Goal: Transaction & Acquisition: Book appointment/travel/reservation

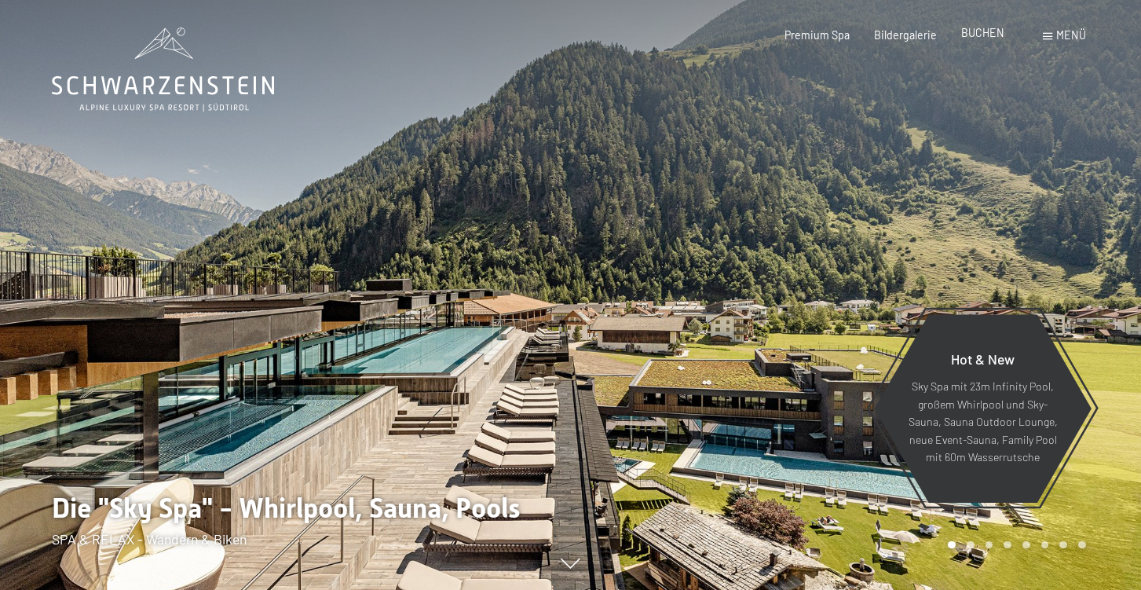
click at [974, 42] on div "Premium Spa Bildergalerie BUCHEN" at bounding box center [882, 35] width 293 height 16
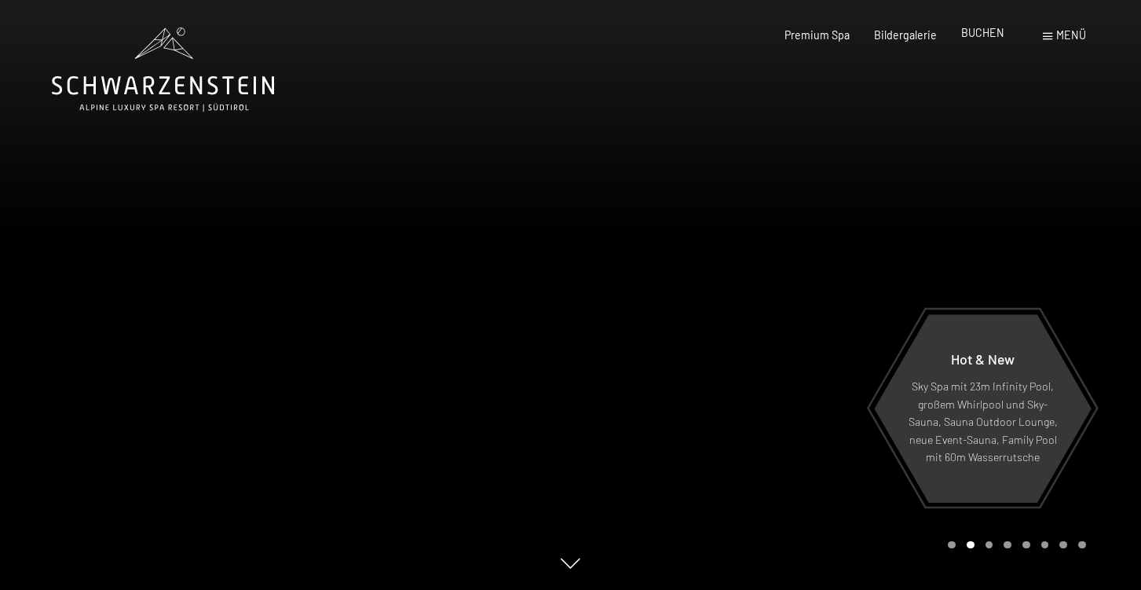
click at [980, 33] on span "BUCHEN" at bounding box center [982, 32] width 43 height 13
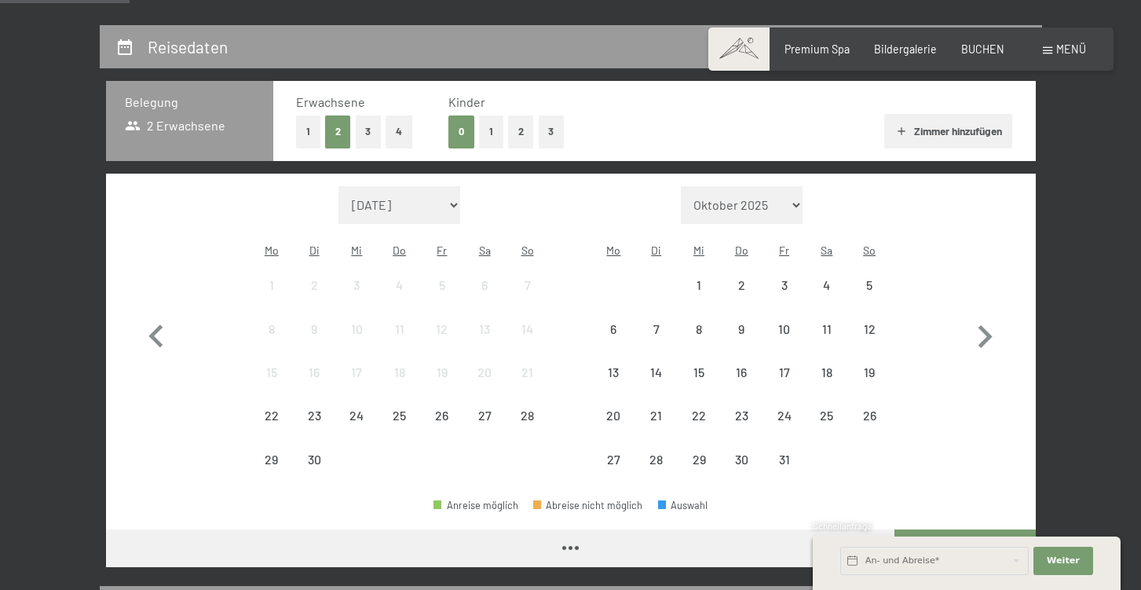
scroll to position [309, 0]
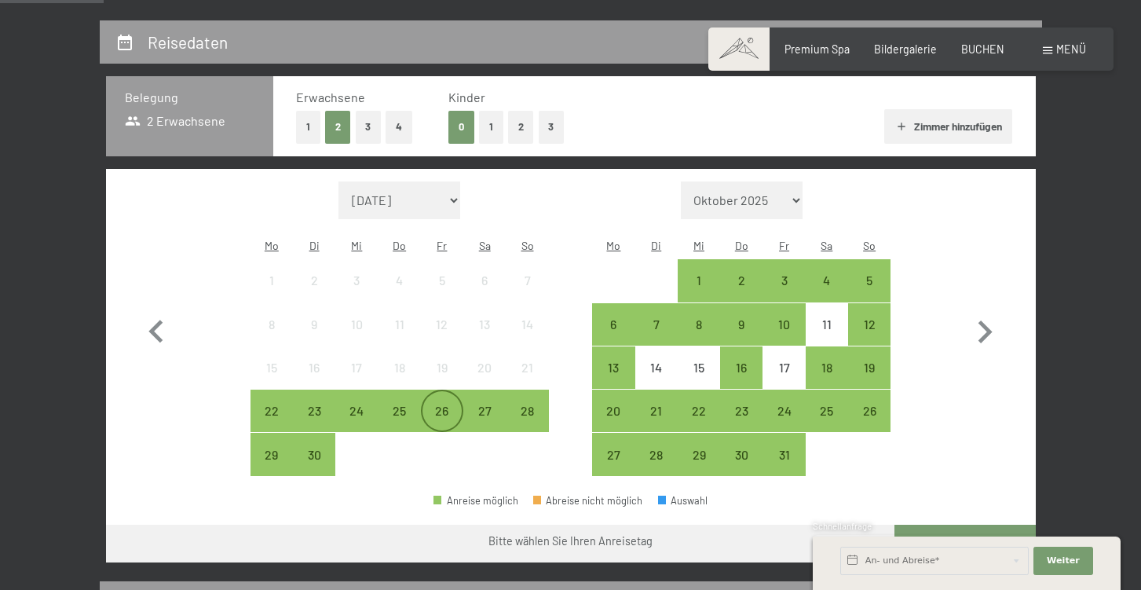
click at [444, 404] on div "26" at bounding box center [441, 423] width 39 height 39
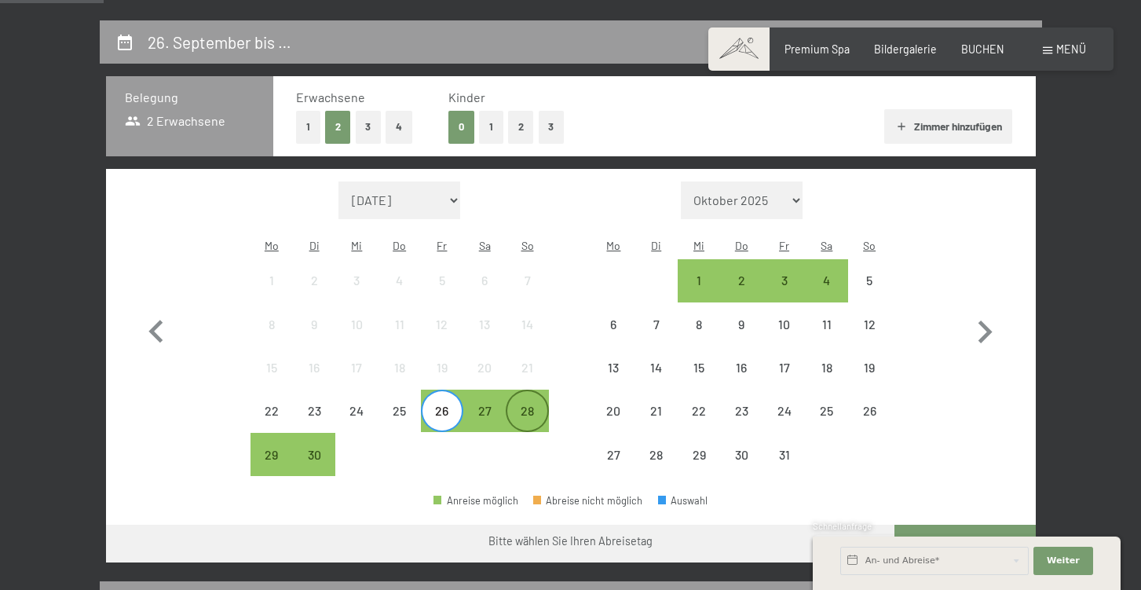
click at [535, 404] on div "28" at bounding box center [526, 423] width 39 height 39
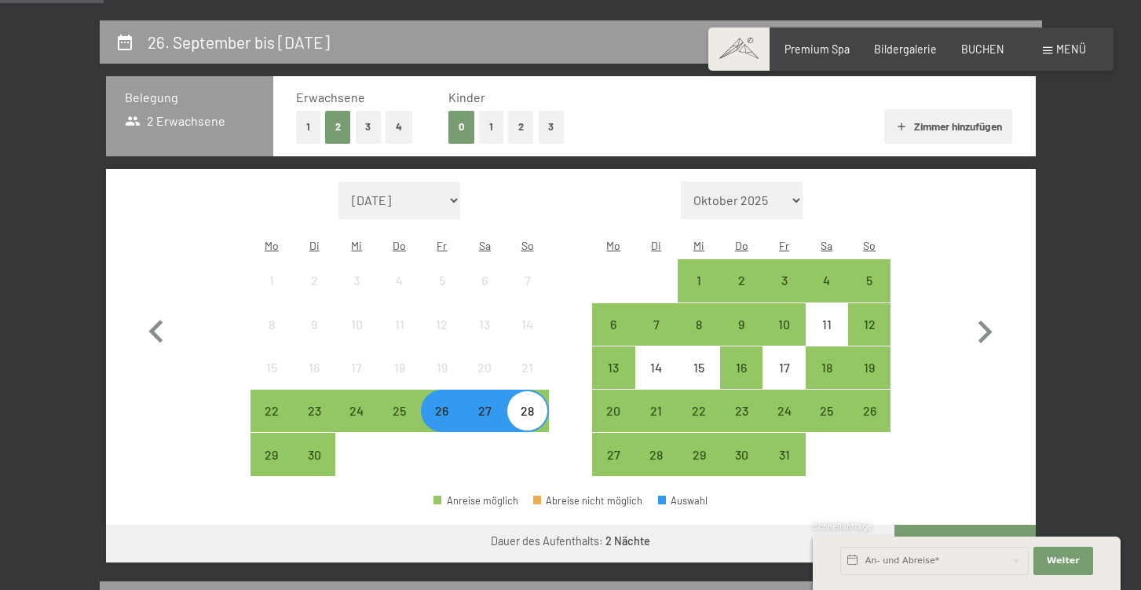
click at [912, 524] on button "Weiter zu „Zimmer“" at bounding box center [964, 543] width 141 height 38
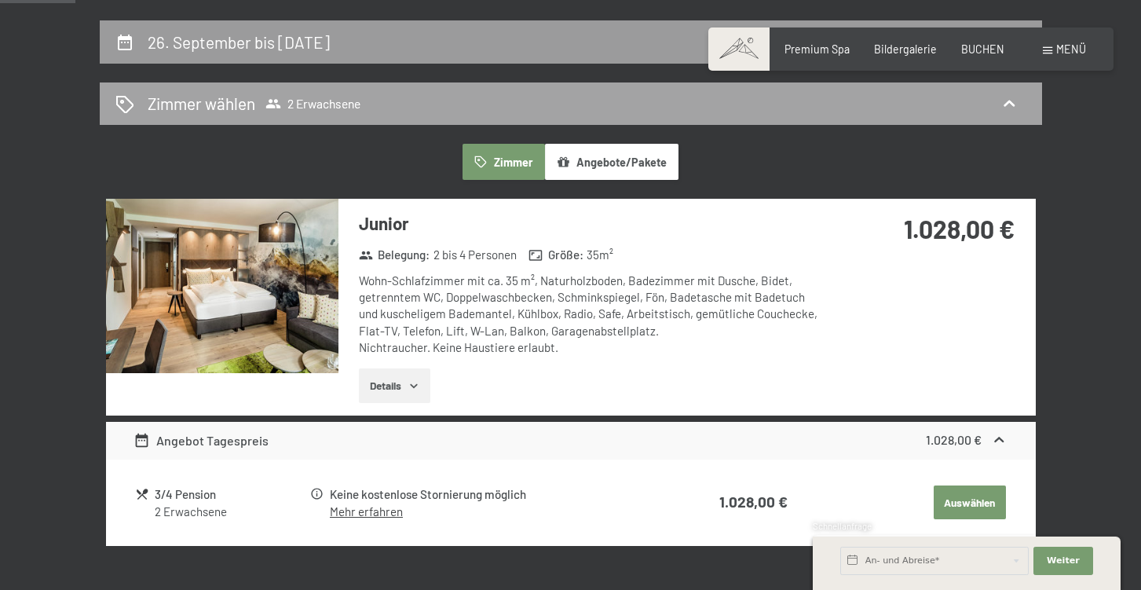
scroll to position [328, 0]
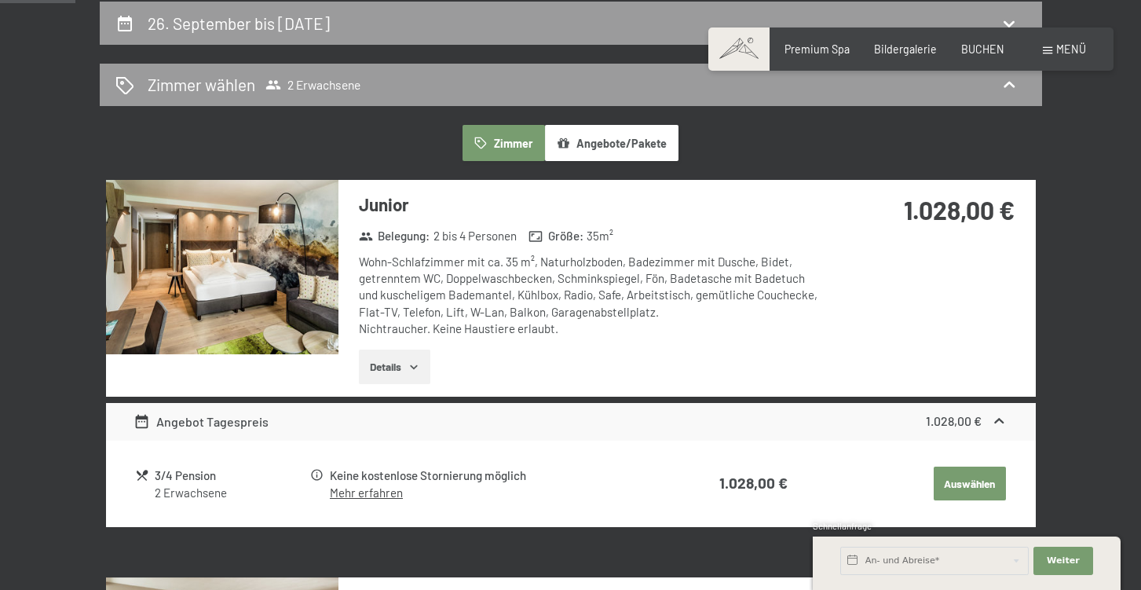
click at [608, 138] on button "Angebote/Pakete" at bounding box center [611, 143] width 133 height 36
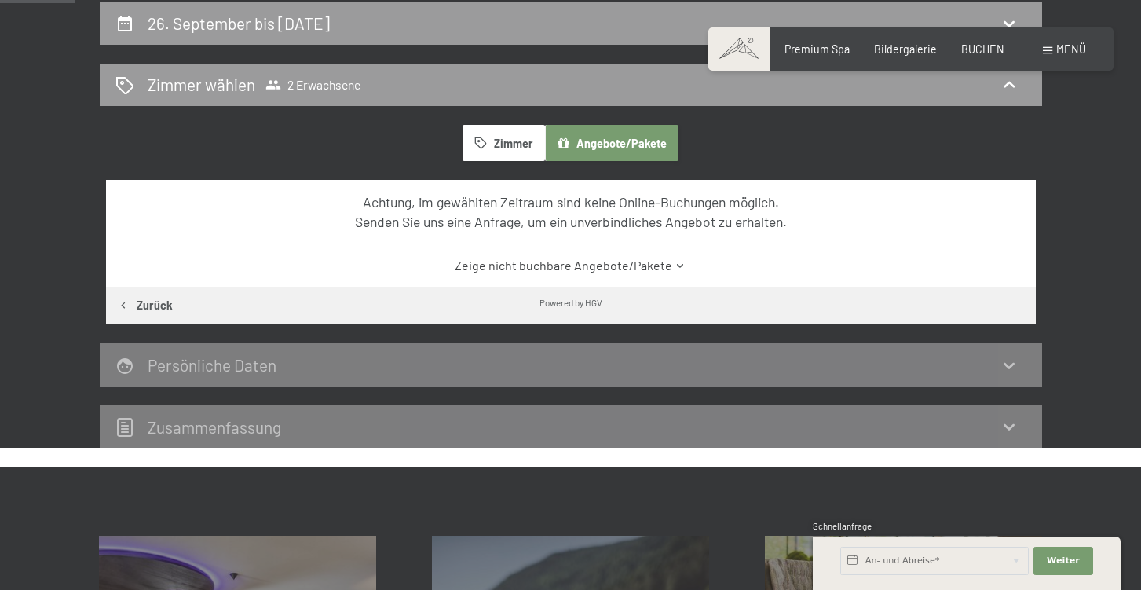
click at [500, 149] on button "Zimmer" at bounding box center [503, 143] width 82 height 36
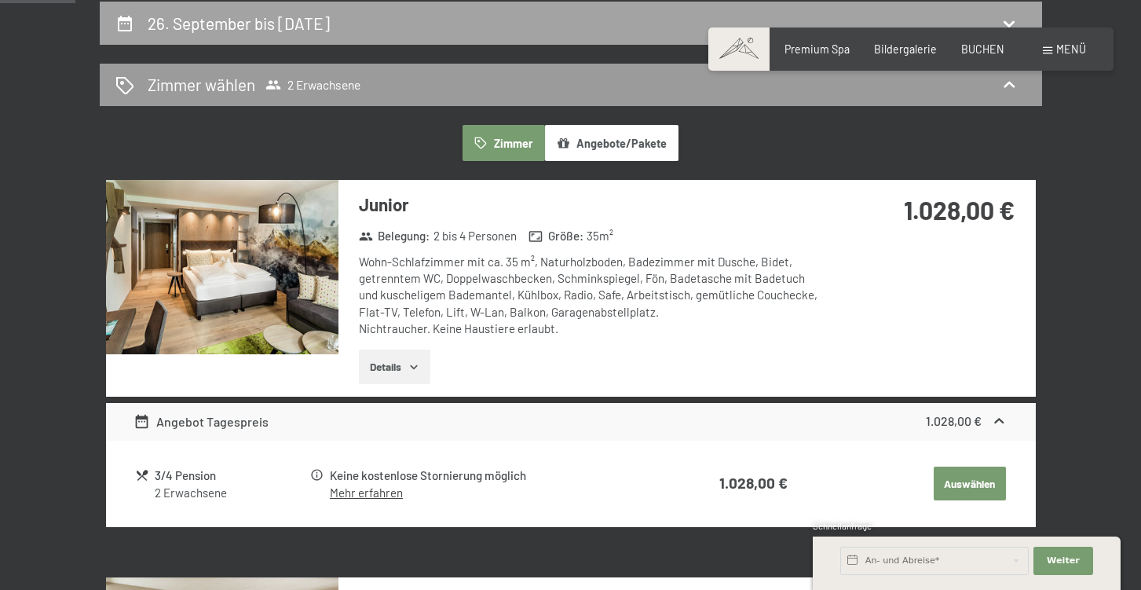
click at [476, 28] on div "26. September bis 28. September 2025" at bounding box center [570, 23] width 911 height 23
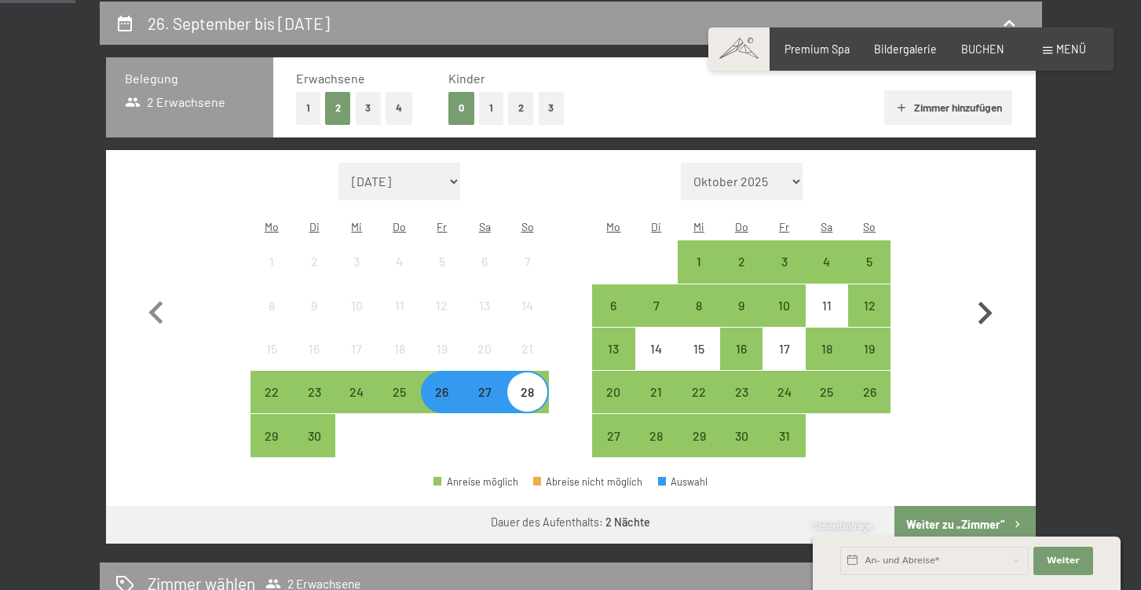
click at [988, 302] on icon "button" at bounding box center [985, 312] width 14 height 23
select select "2025-10-01"
select select "[DATE]"
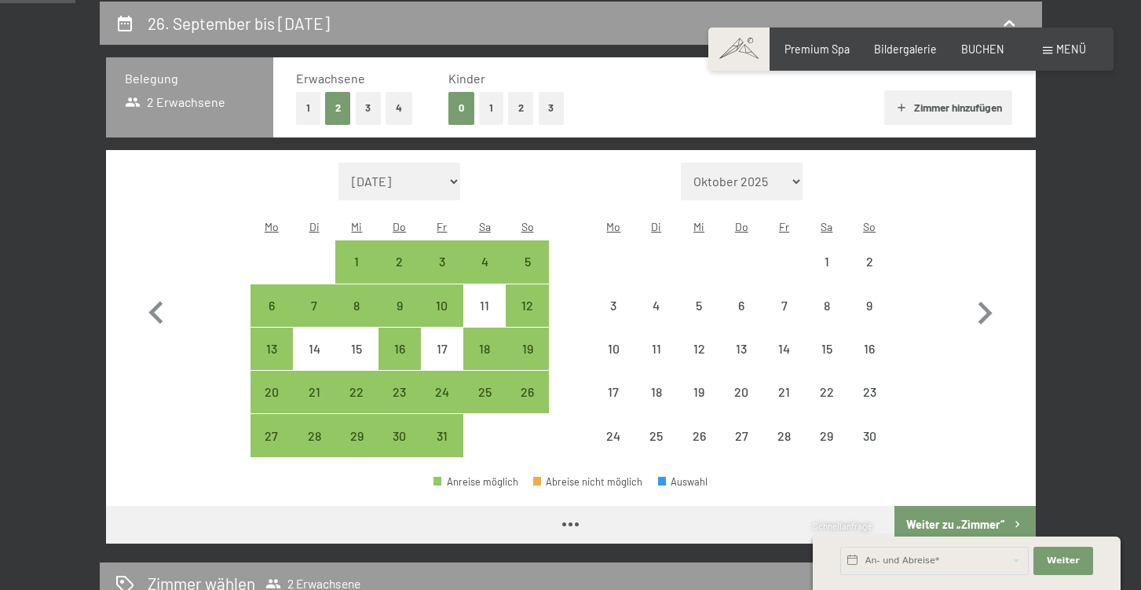
select select "2025-10-01"
select select "[DATE]"
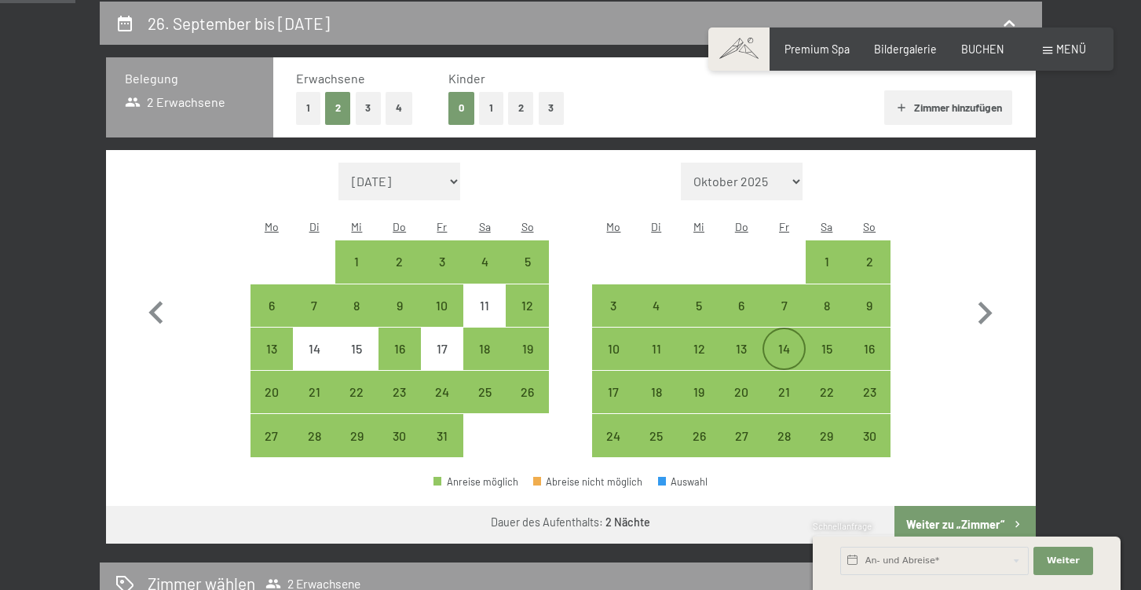
click at [792, 342] on div "14" at bounding box center [783, 361] width 39 height 39
select select "2025-10-01"
select select "[DATE]"
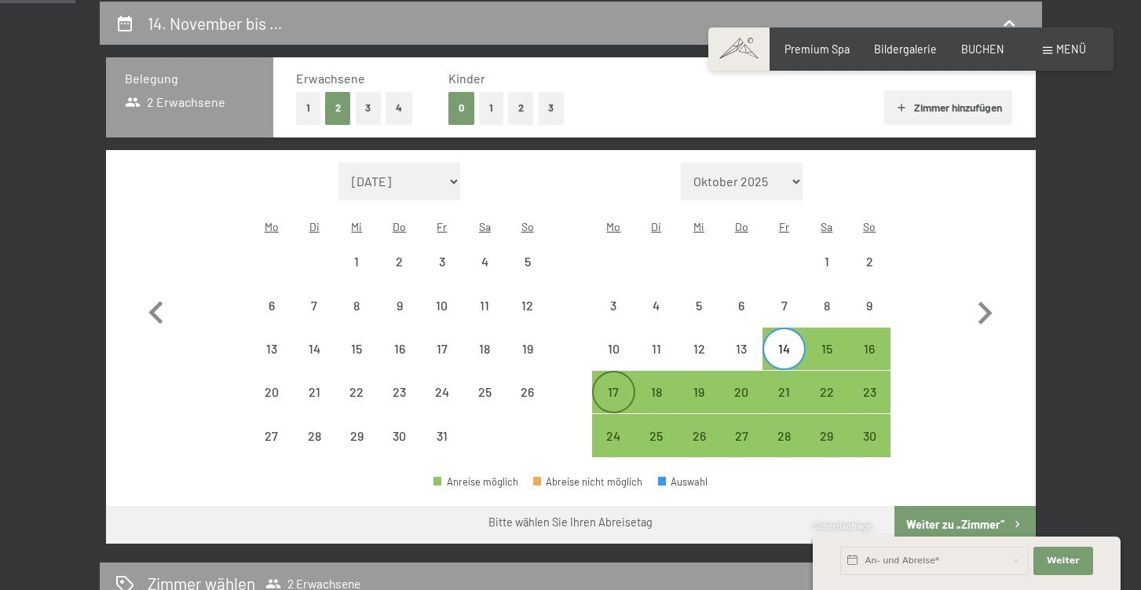
click at [608, 386] on div "17" at bounding box center [613, 405] width 39 height 39
select select "2025-10-01"
select select "[DATE]"
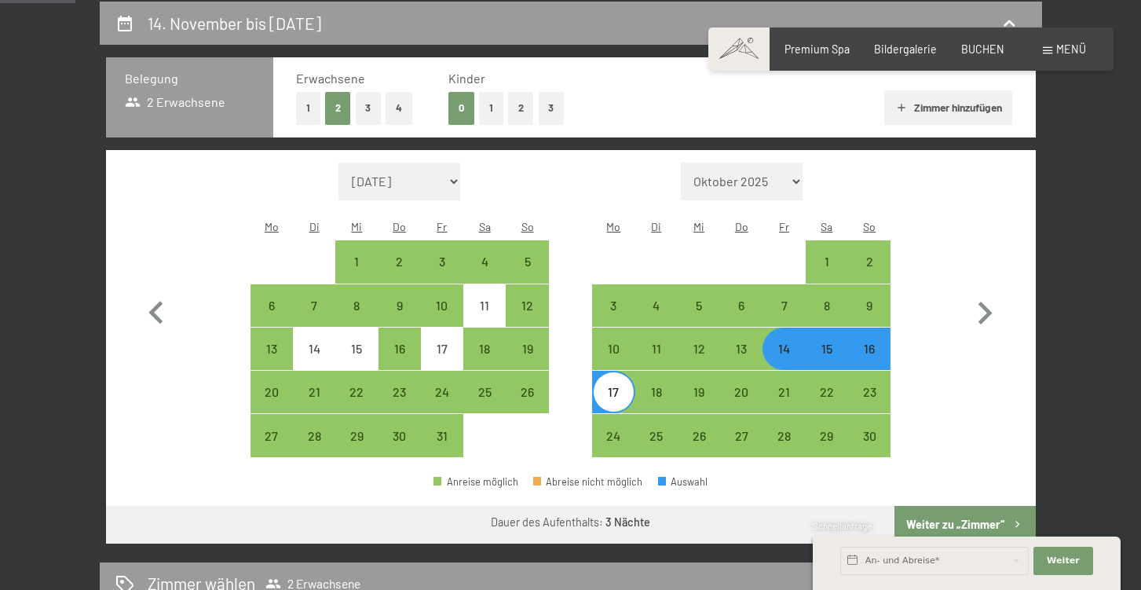
click at [913, 506] on button "Weiter zu „Zimmer“" at bounding box center [964, 525] width 141 height 38
select select "2025-10-01"
select select "[DATE]"
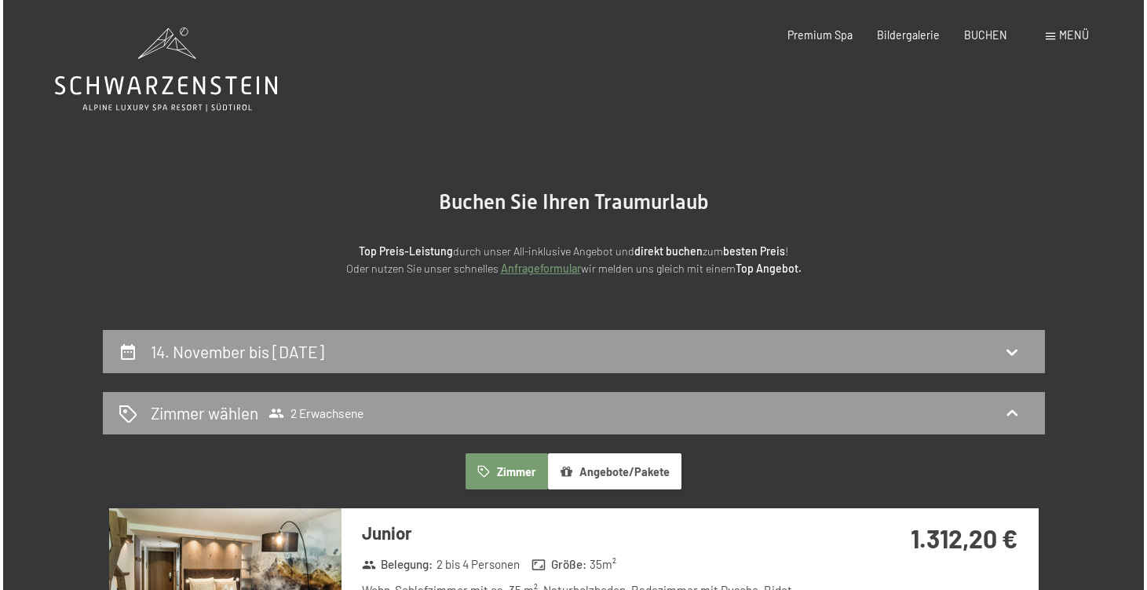
scroll to position [0, 0]
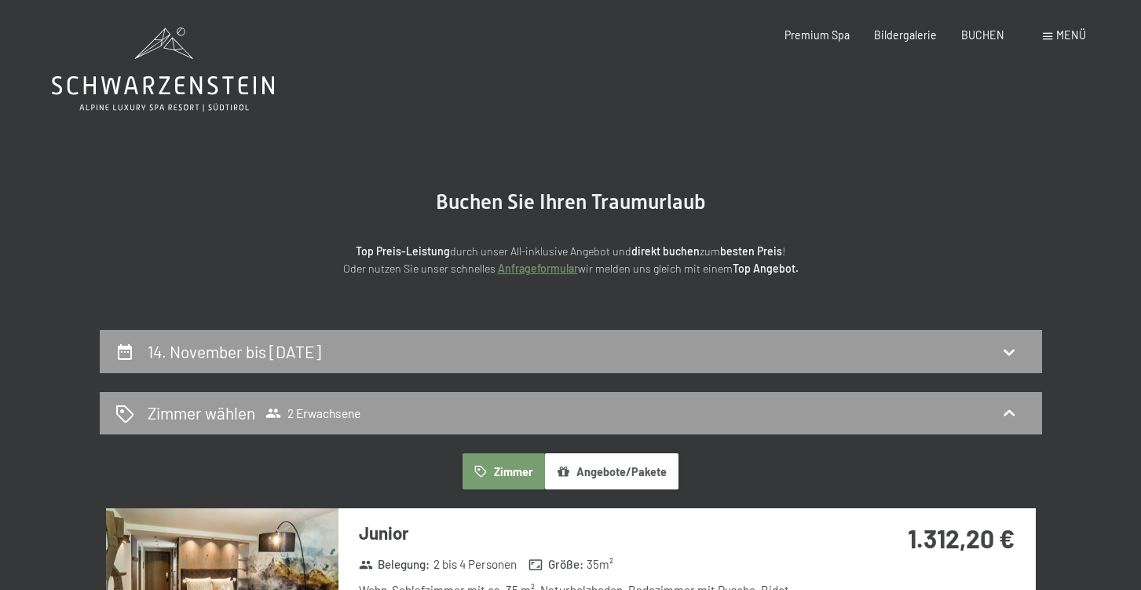
click at [1051, 35] on span at bounding box center [1047, 36] width 9 height 7
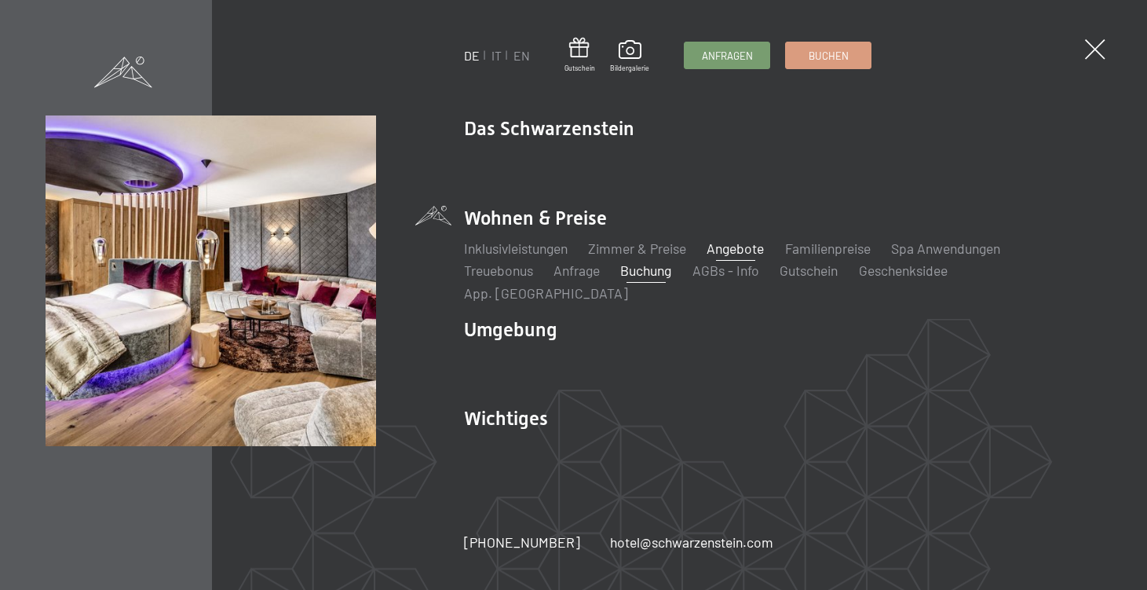
click at [758, 256] on link "Angebote" at bounding box center [735, 247] width 57 height 17
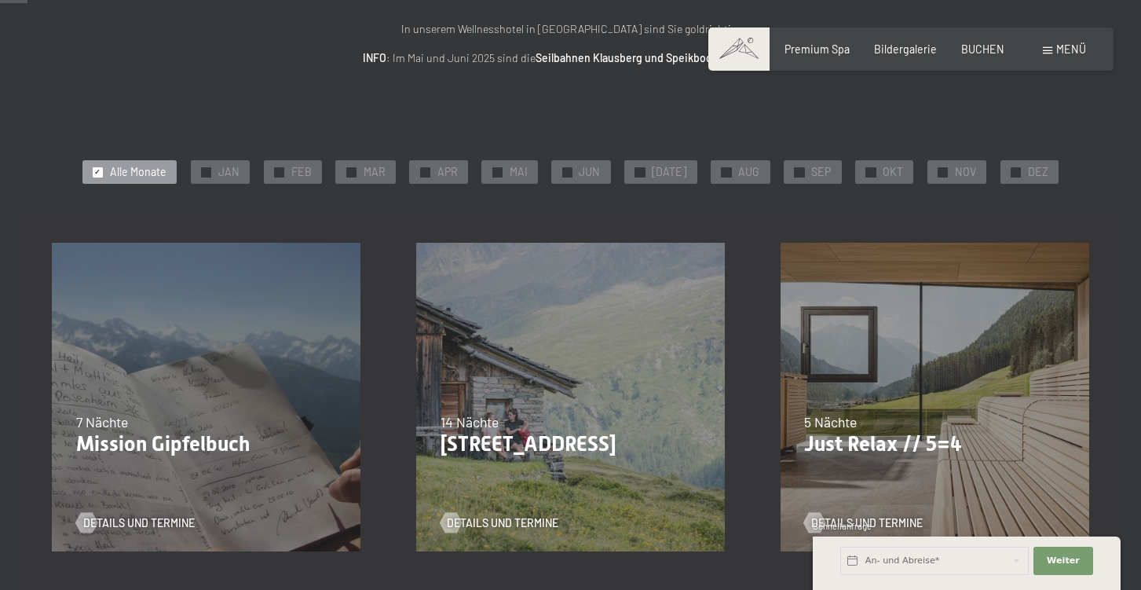
scroll to position [219, 0]
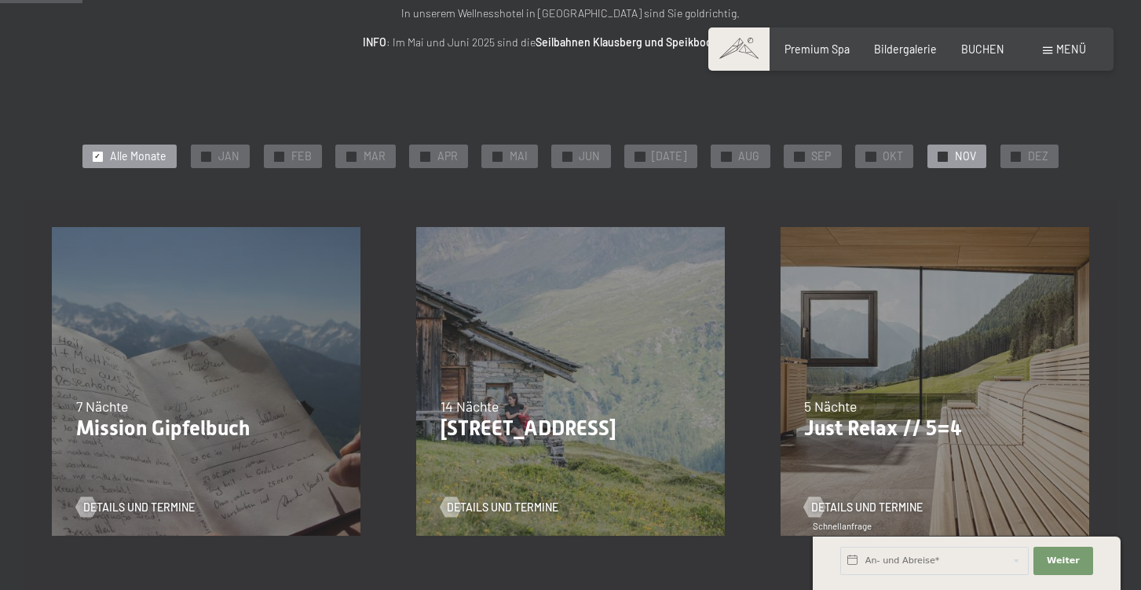
click at [940, 156] on span "✓" at bounding box center [943, 156] width 6 height 9
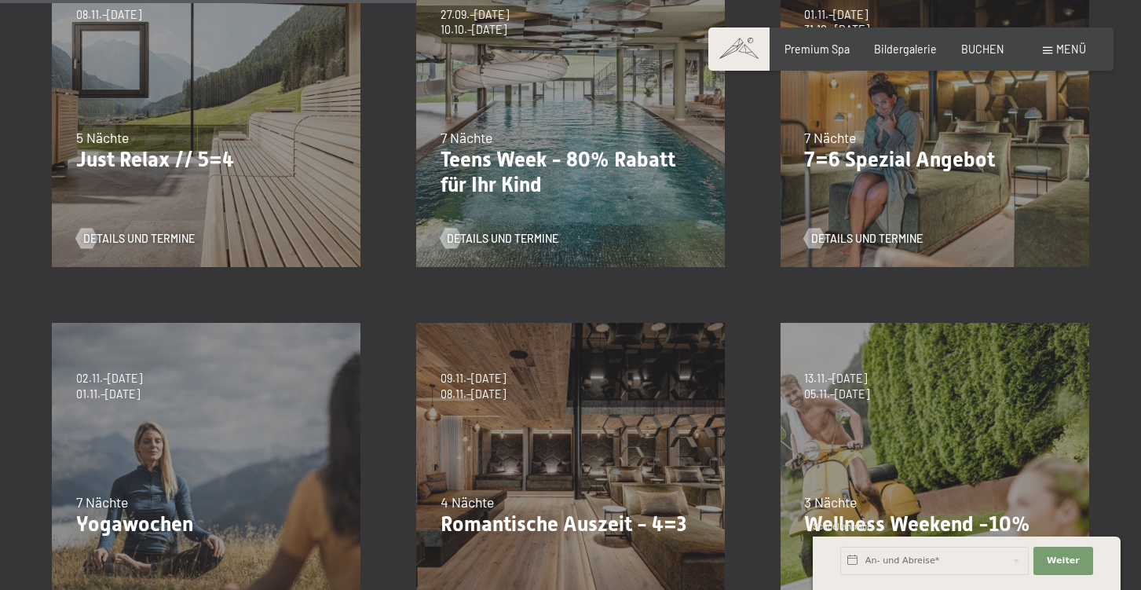
scroll to position [572, 0]
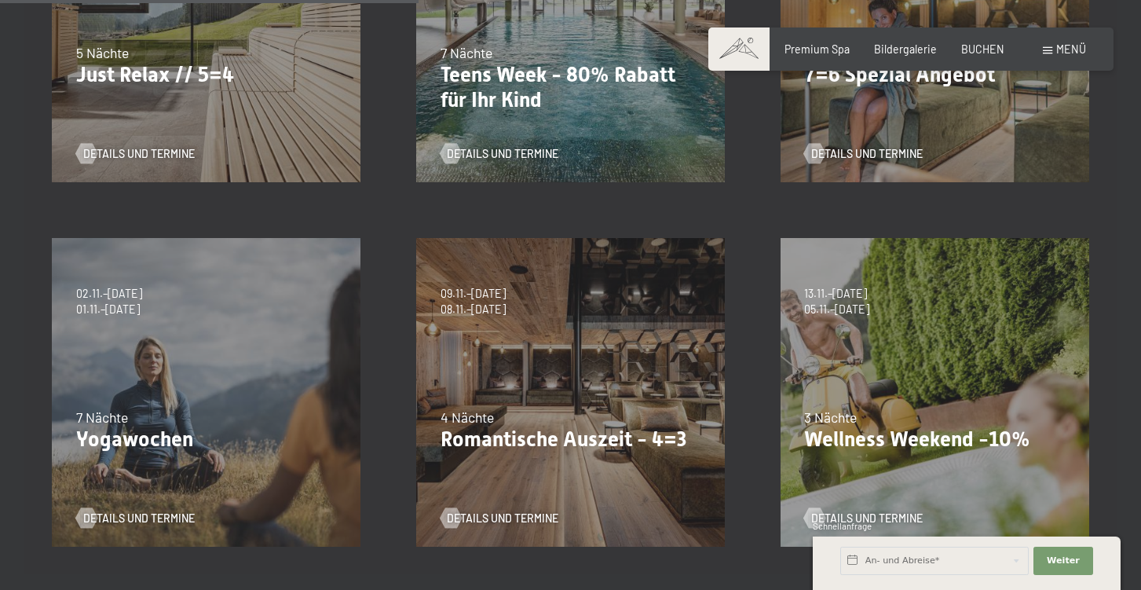
click at [538, 419] on div "4 Nächte" at bounding box center [570, 417] width 261 height 20
click at [492, 518] on span "Details und Termine" at bounding box center [517, 518] width 111 height 16
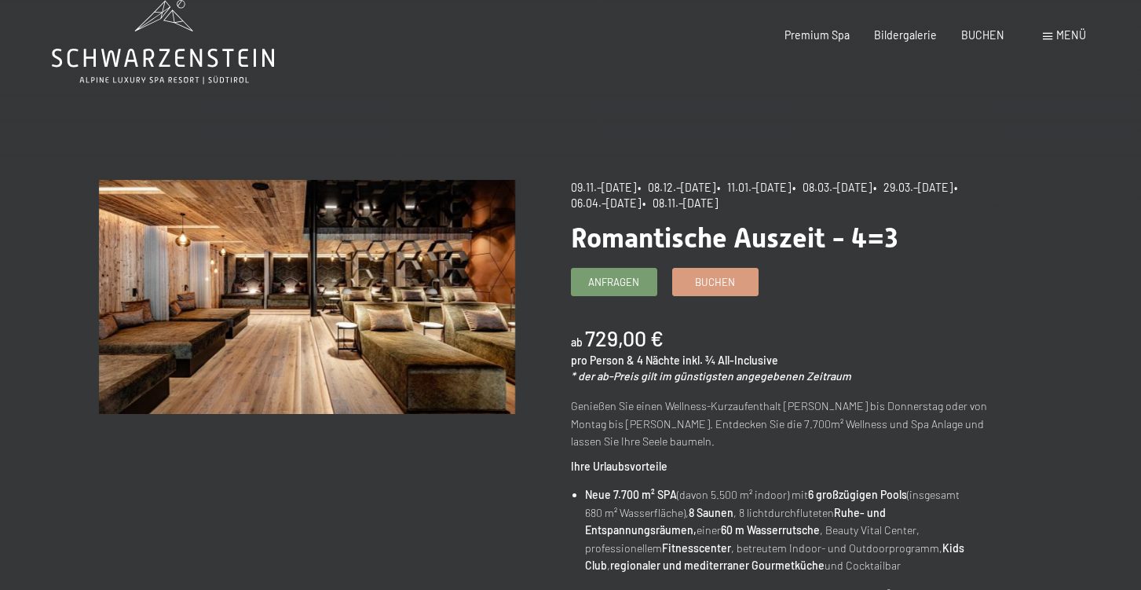
scroll to position [31, 0]
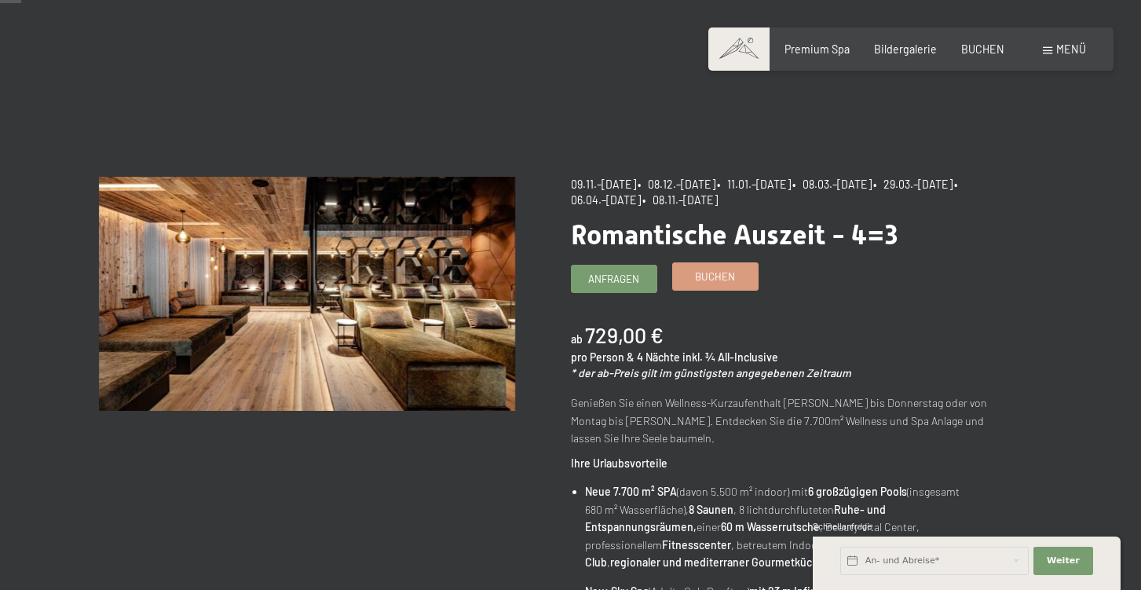
click at [715, 284] on link "Buchen" at bounding box center [715, 276] width 85 height 26
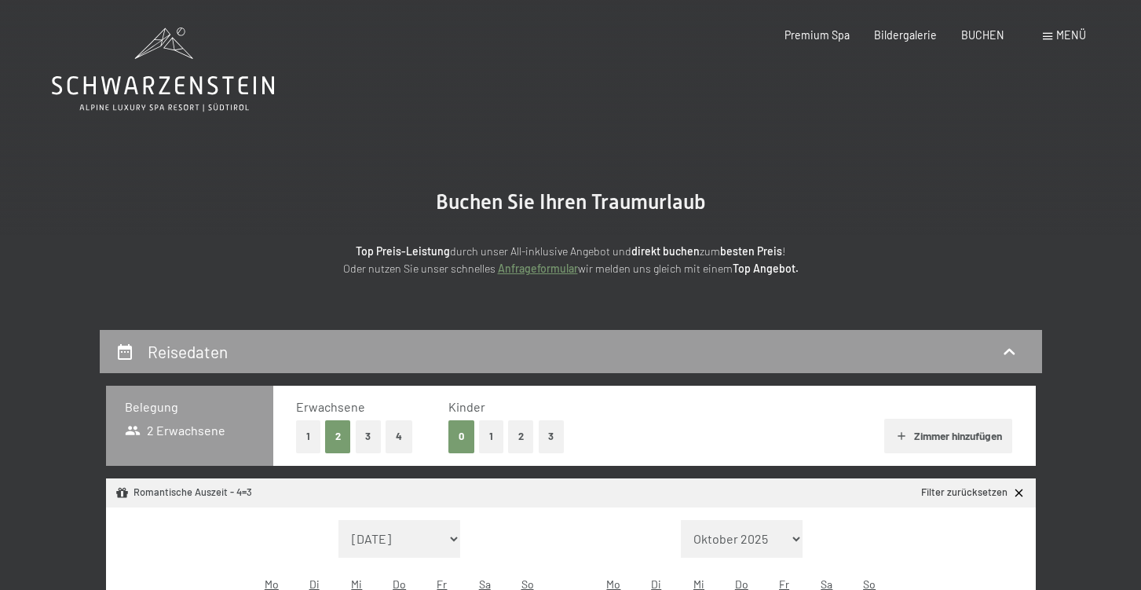
select select "[DATE]"
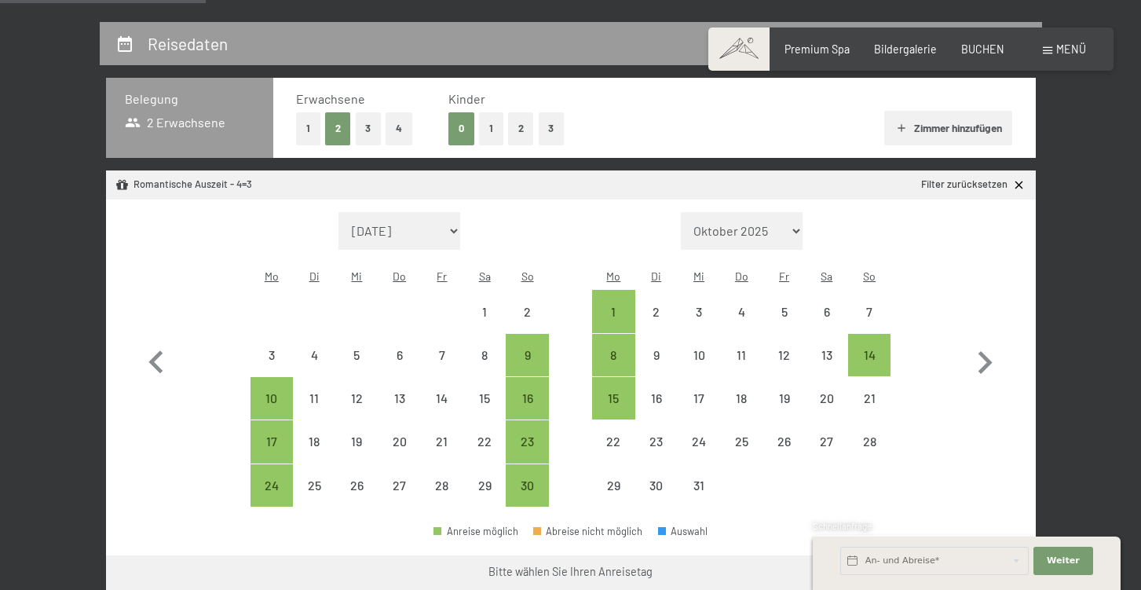
scroll to position [321, 0]
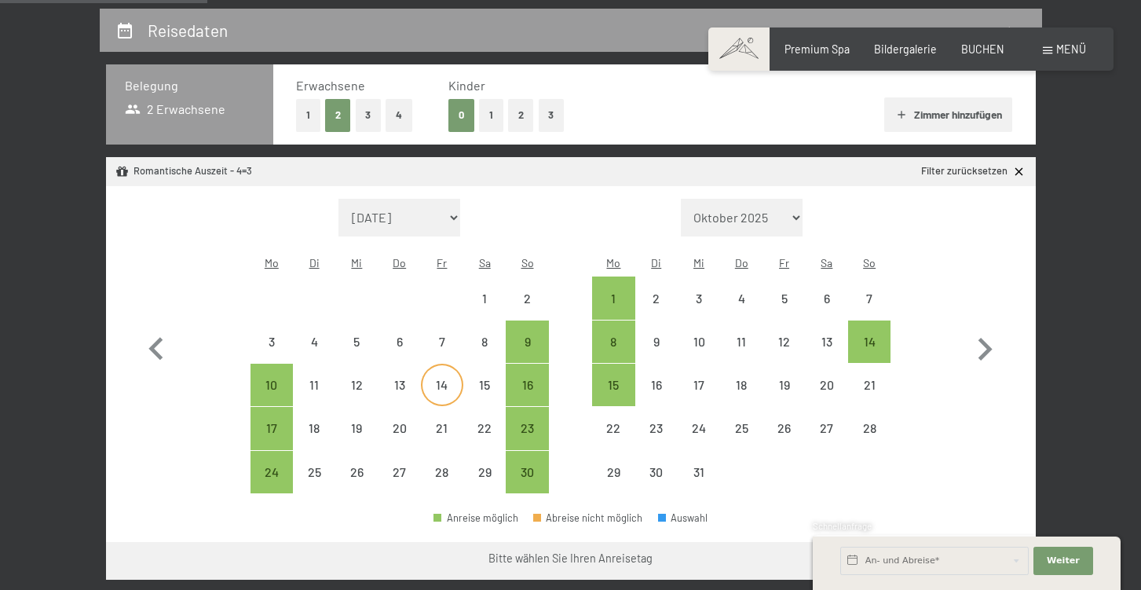
click at [437, 378] on div "14" at bounding box center [441, 397] width 39 height 39
select select "2025-11-01"
select select "2025-12-01"
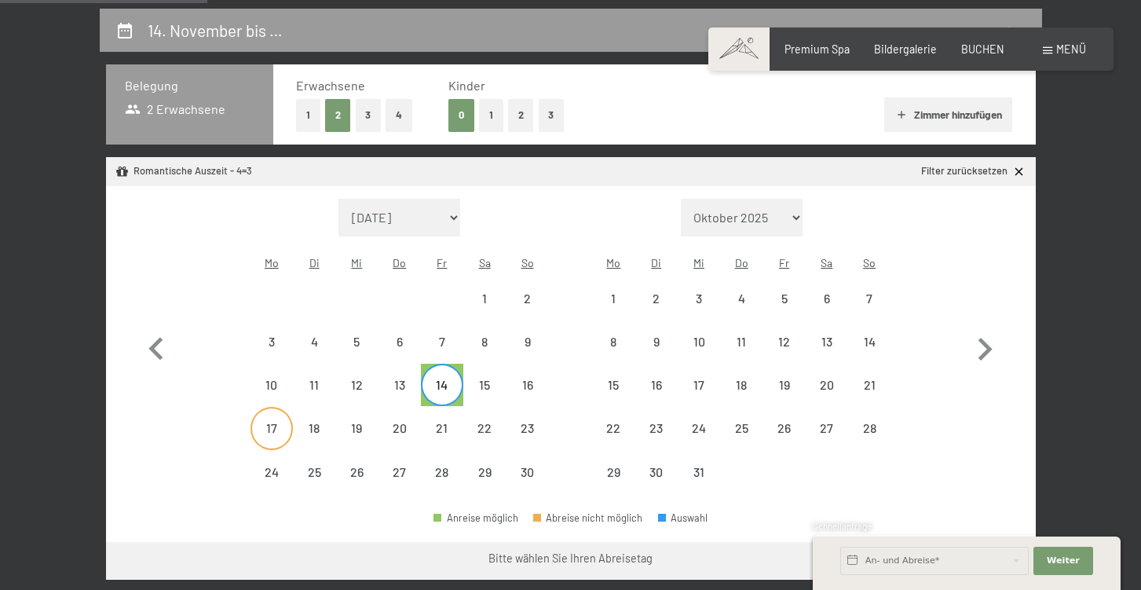
click at [278, 422] on div "17" at bounding box center [271, 441] width 39 height 39
select select "2025-11-01"
select select "2025-12-01"
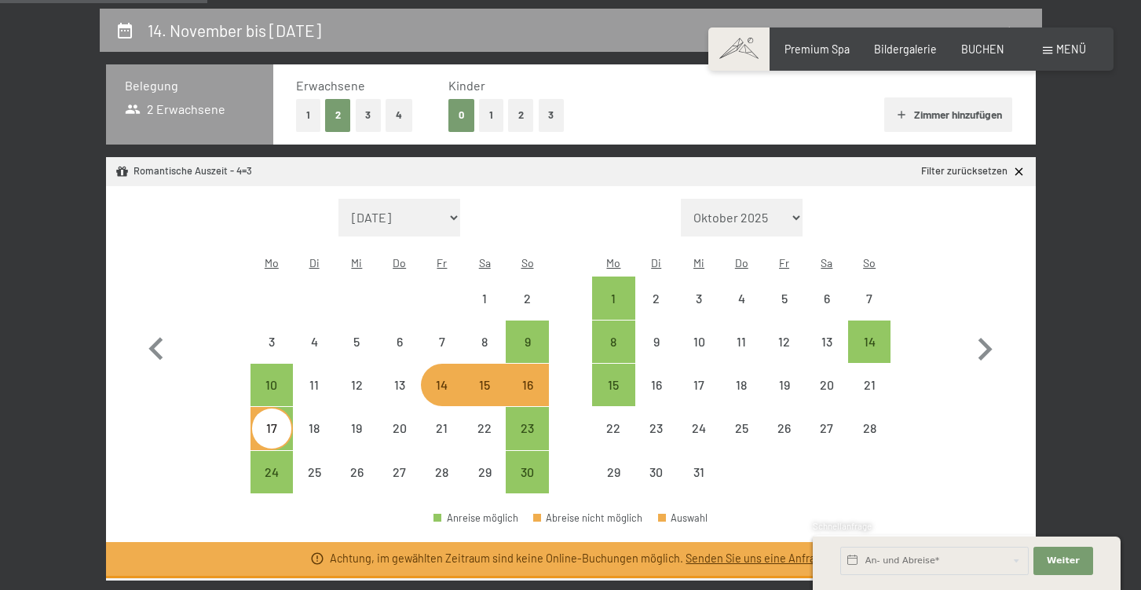
select select "2025-11-01"
select select "2025-12-01"
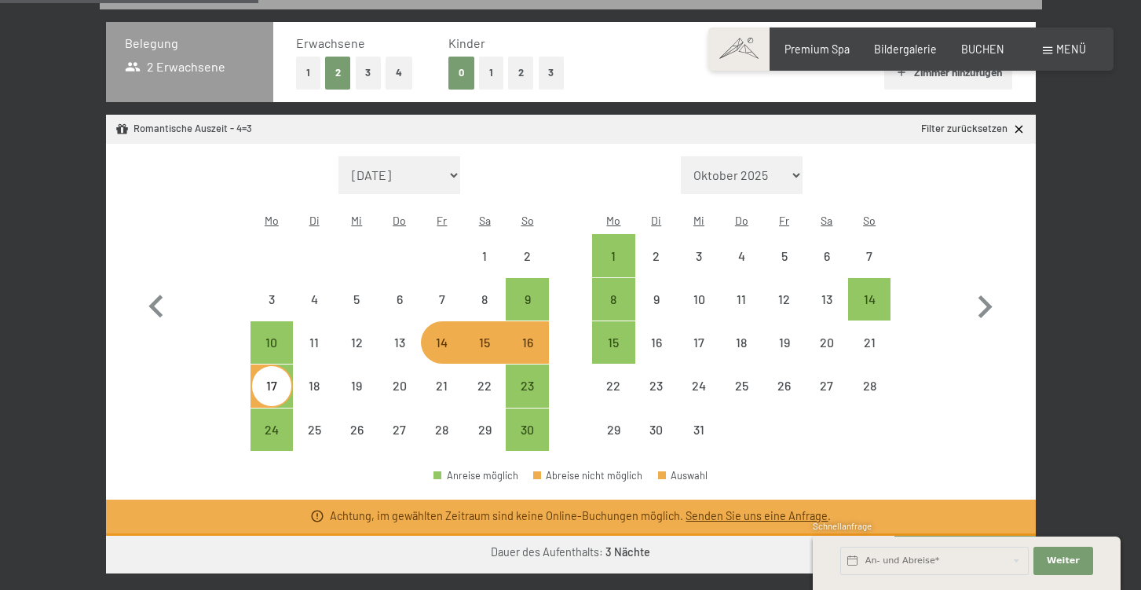
scroll to position [367, 0]
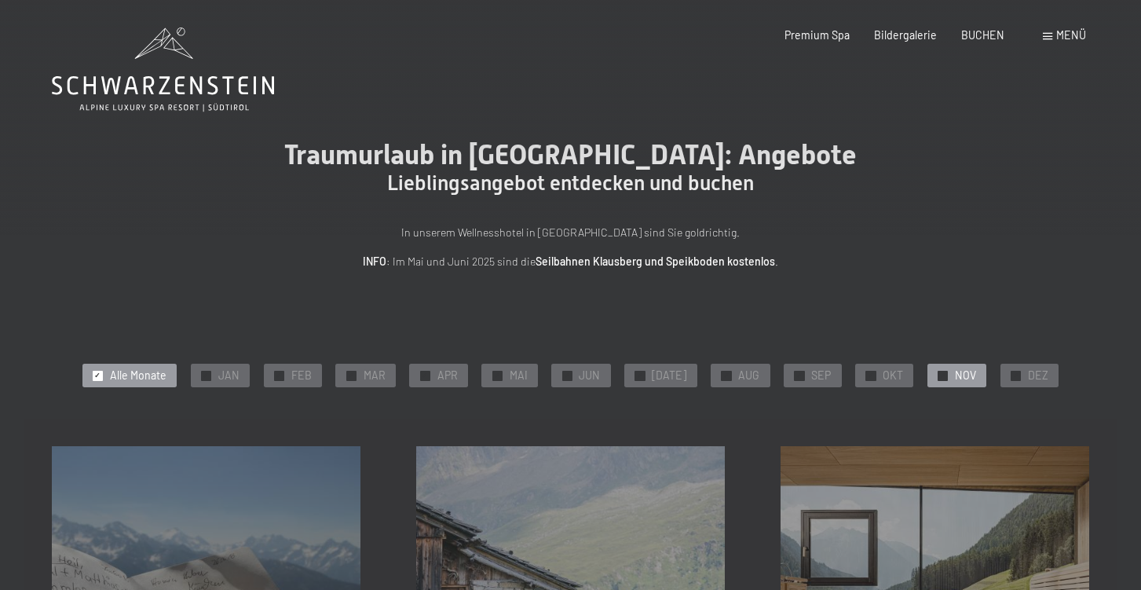
click at [941, 371] on div "✓ NOV" at bounding box center [956, 376] width 59 height 24
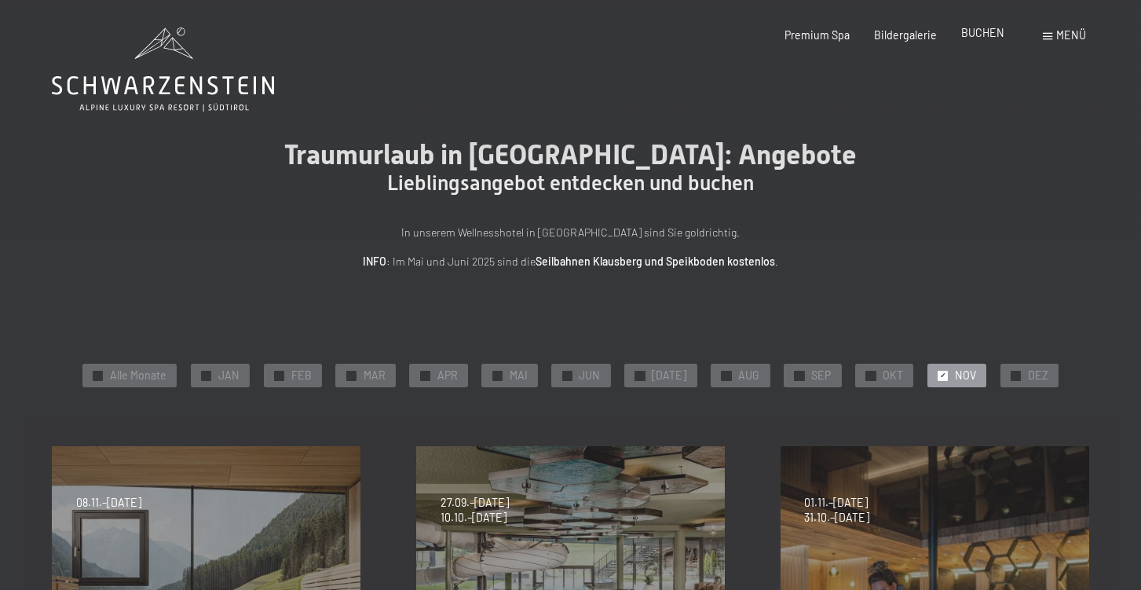
click at [981, 42] on div "Premium Spa Bildergalerie BUCHEN" at bounding box center [882, 35] width 293 height 16
click at [247, 89] on icon at bounding box center [163, 69] width 222 height 84
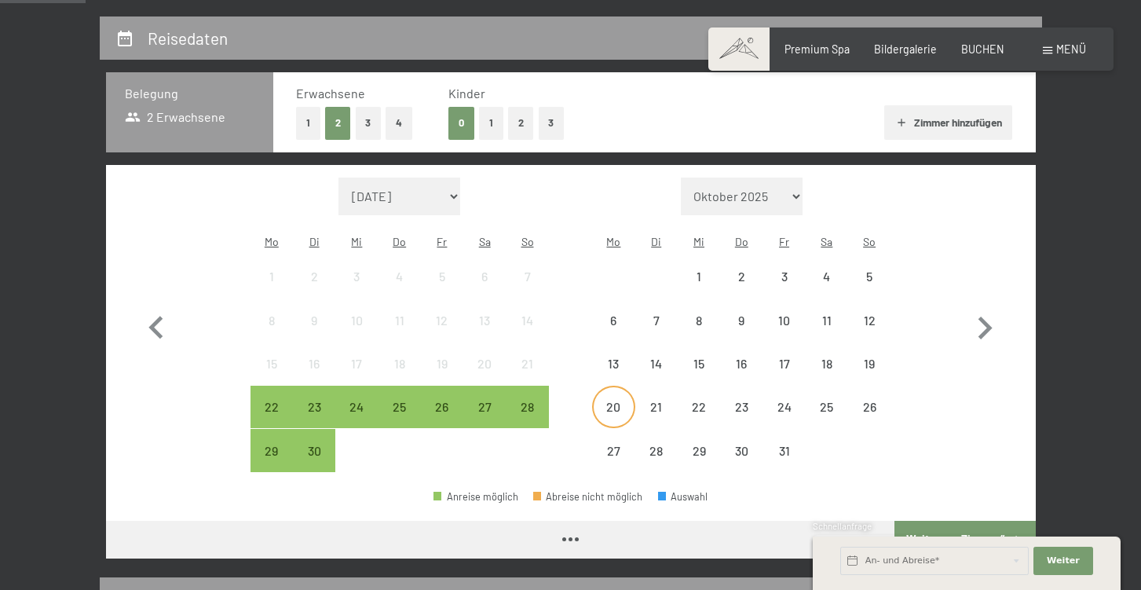
scroll to position [324, 0]
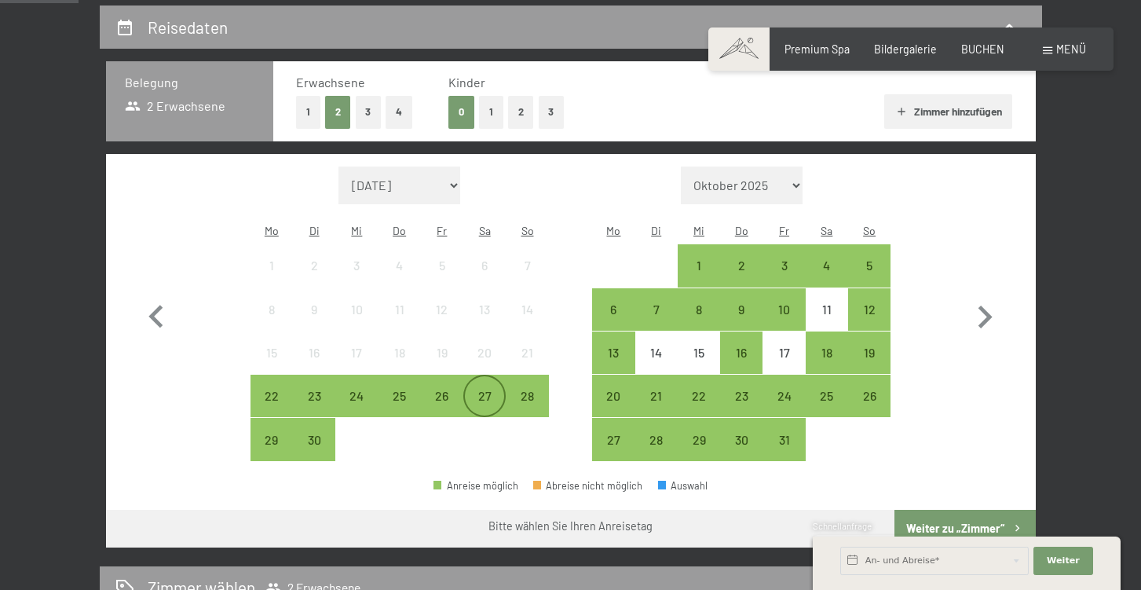
click at [484, 389] on div "27" at bounding box center [484, 408] width 39 height 39
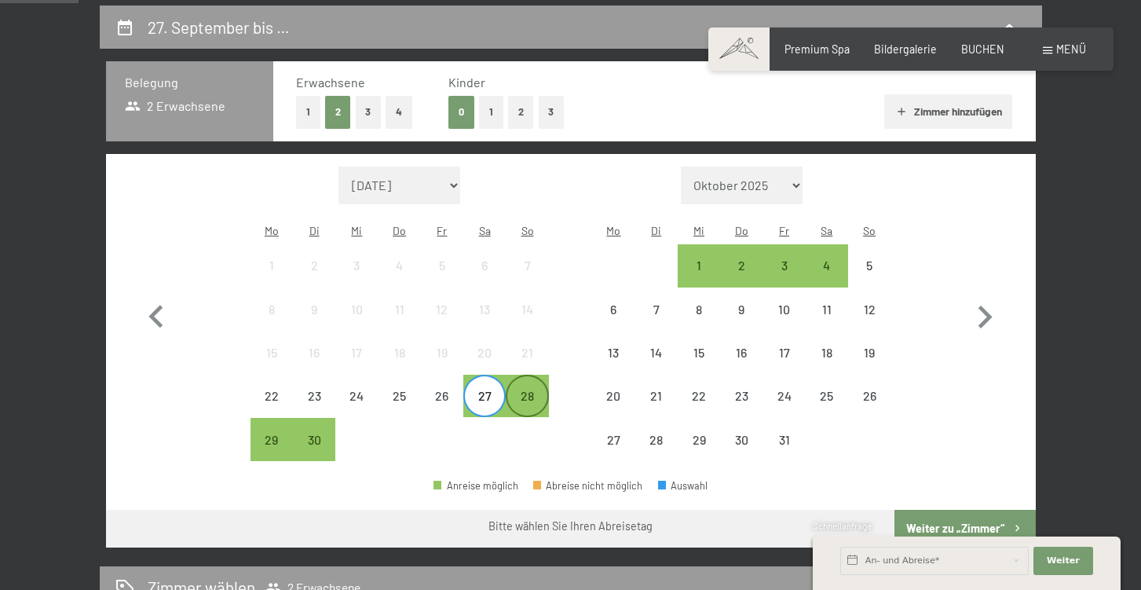
click at [540, 389] on div "28" at bounding box center [526, 408] width 39 height 39
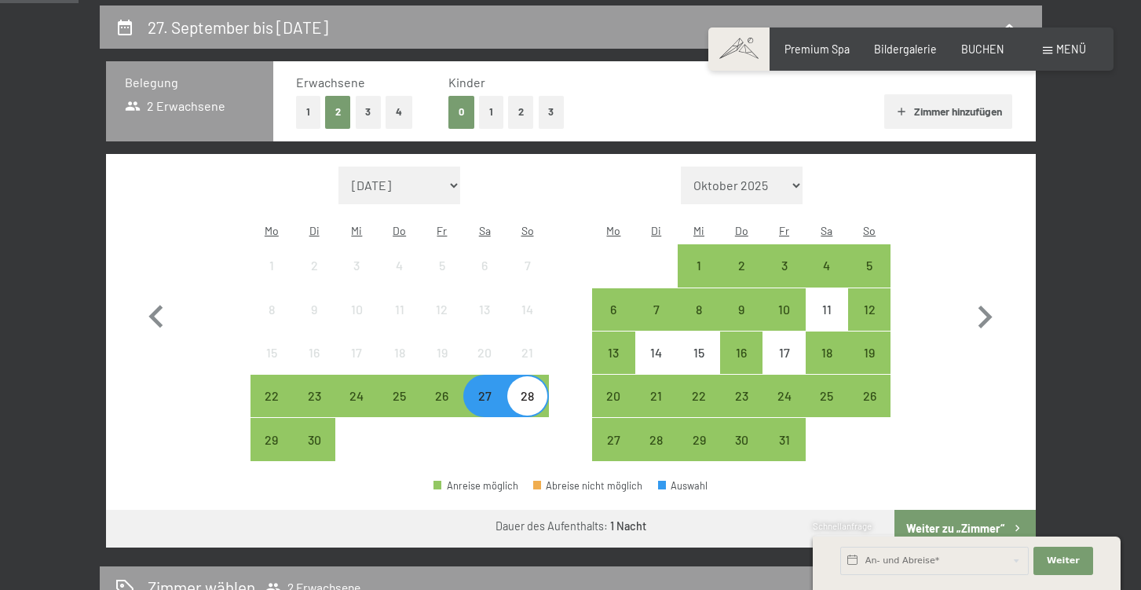
click at [963, 510] on button "Weiter zu „Zimmer“" at bounding box center [964, 529] width 141 height 38
